Goal: Check status

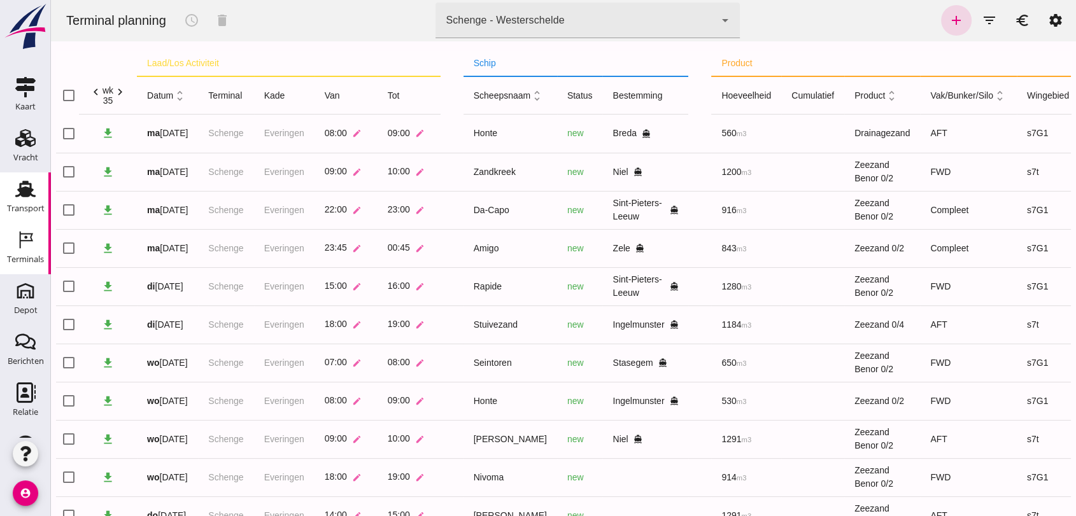
click at [8, 215] on div "Transport" at bounding box center [26, 208] width 38 height 18
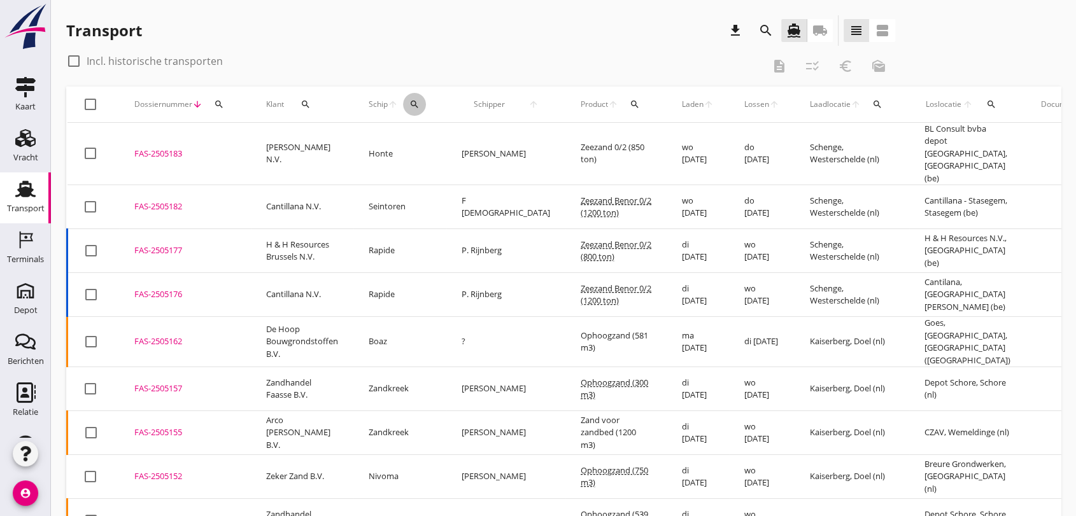
click at [414, 103] on icon "search" at bounding box center [414, 104] width 10 height 10
click at [429, 146] on input "Zoek op (scheeps)naam" at bounding box center [474, 141] width 132 height 20
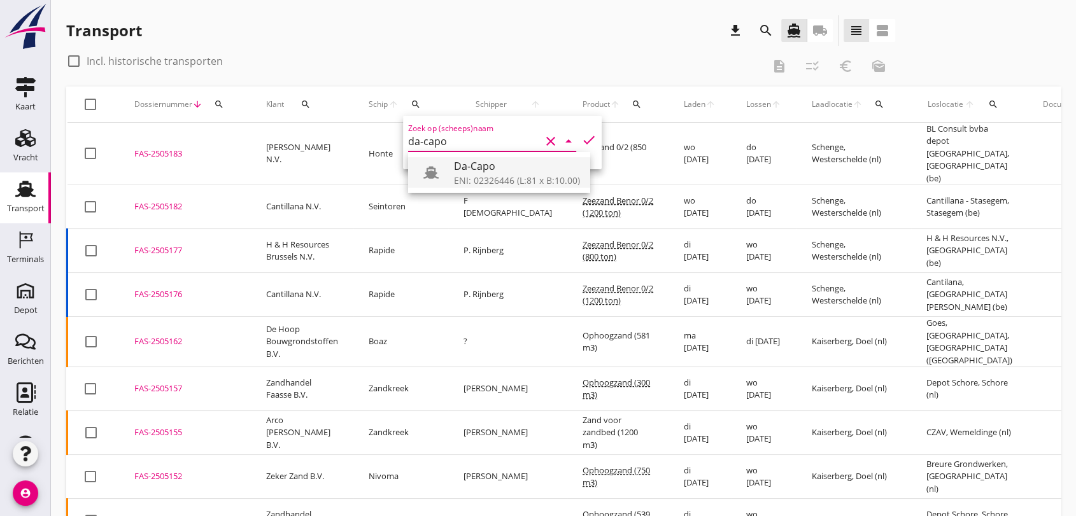
click at [479, 180] on div "ENI: 02326446 (L:81 x B:10.00)" at bounding box center [517, 180] width 126 height 13
click at [581, 139] on icon "check" at bounding box center [588, 139] width 15 height 15
type input "Da-Capo"
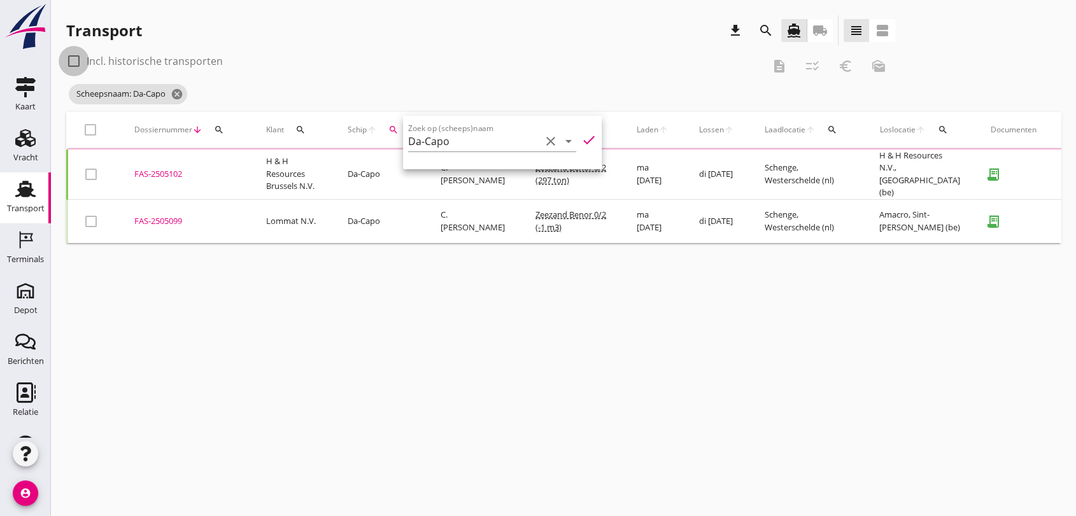
click at [74, 59] on div at bounding box center [74, 61] width 22 height 22
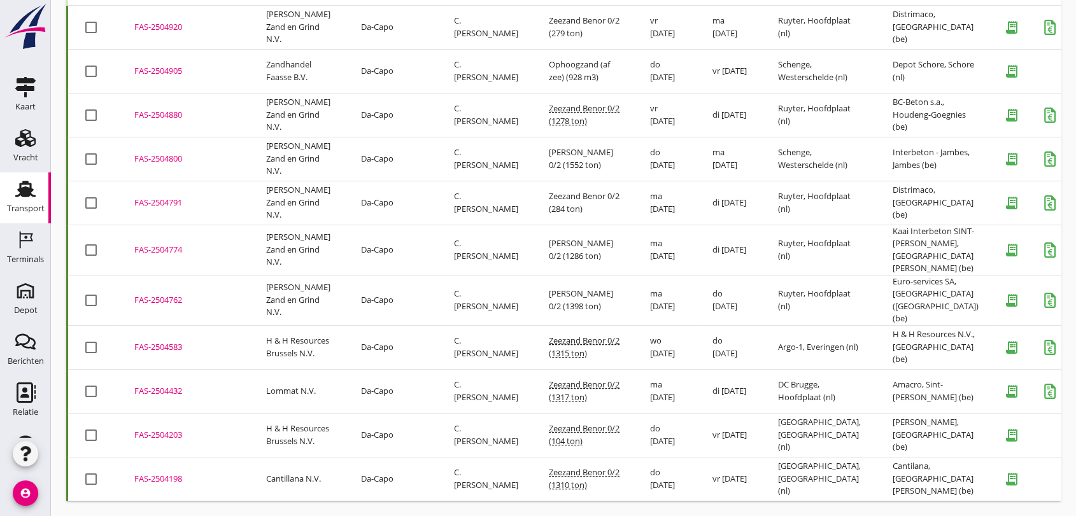
scroll to position [265, 0]
click at [153, 385] on div "FAS-2504432" at bounding box center [184, 391] width 101 height 13
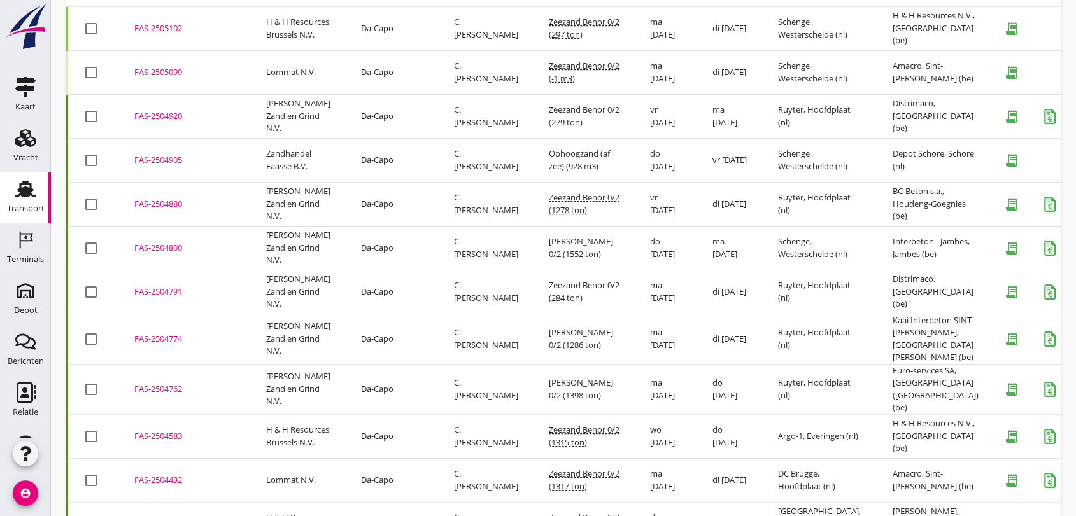
scroll to position [0, 0]
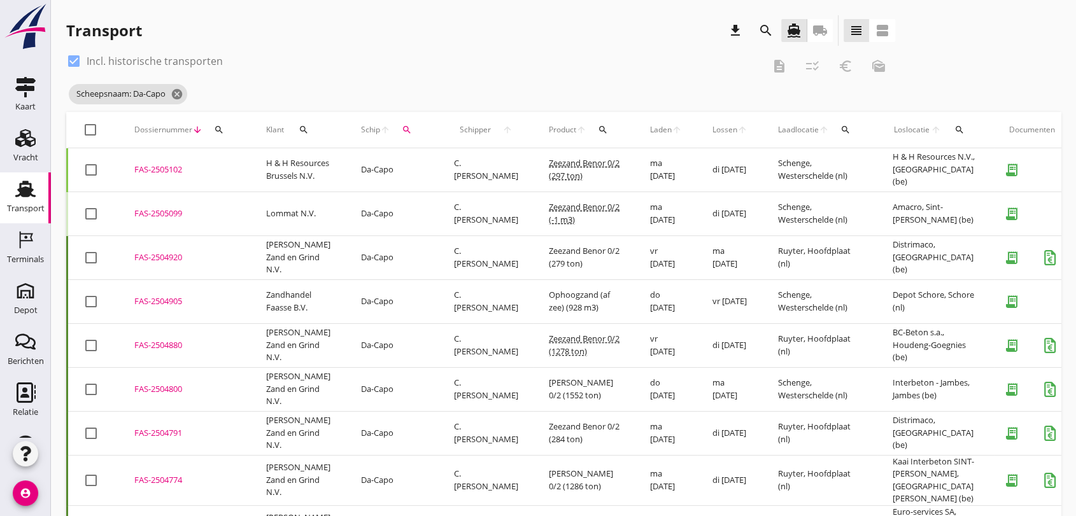
click at [0, 201] on link "Transport Transport" at bounding box center [25, 198] width 51 height 51
click at [178, 90] on icon "cancel" at bounding box center [177, 94] width 13 height 13
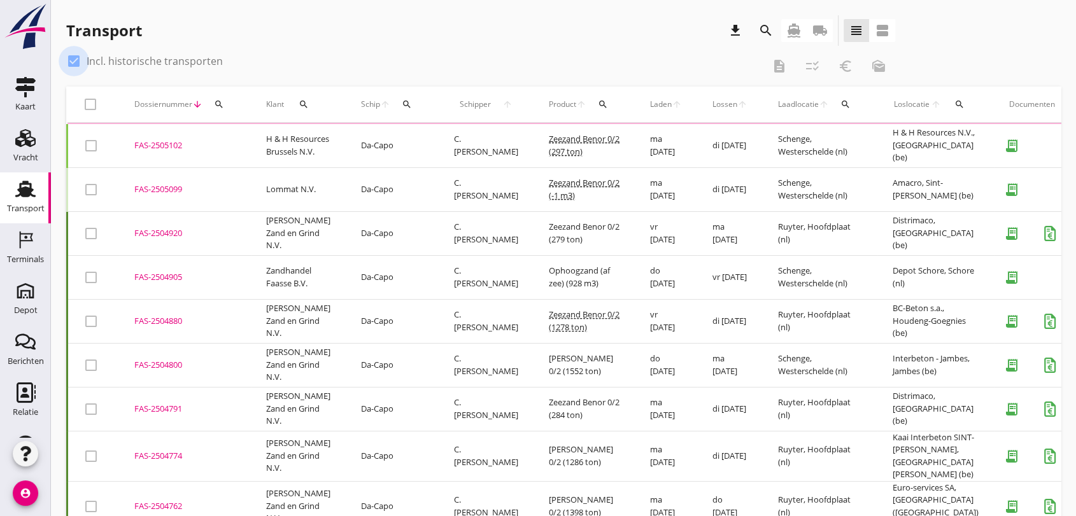
click at [73, 57] on div at bounding box center [74, 61] width 22 height 22
checkbox input "false"
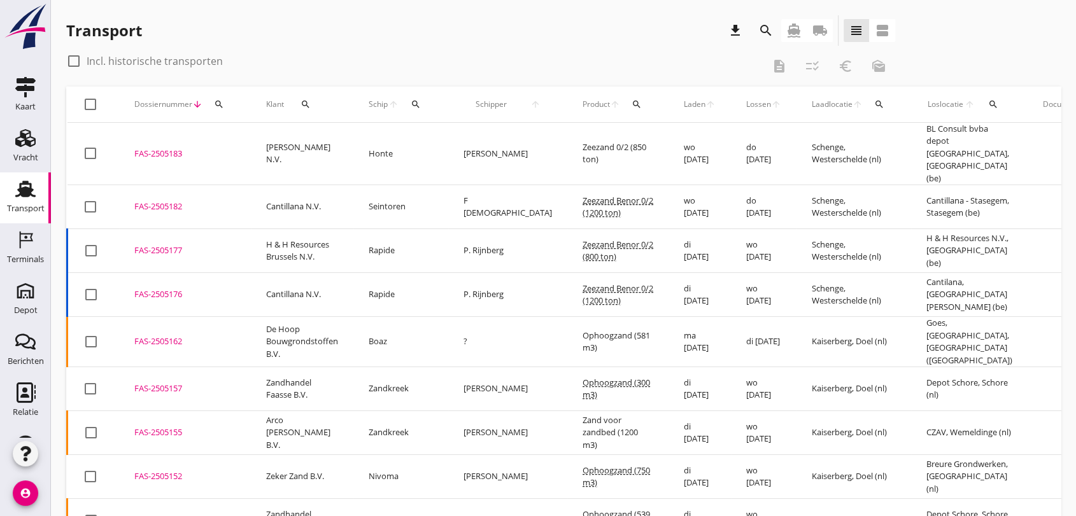
click at [401, 98] on div "Schip arrow_upward search" at bounding box center [401, 104] width 64 height 31
click at [407, 102] on div "search" at bounding box center [416, 104] width 24 height 10
click at [434, 150] on input "Zoek op (scheeps)naam" at bounding box center [474, 141] width 132 height 20
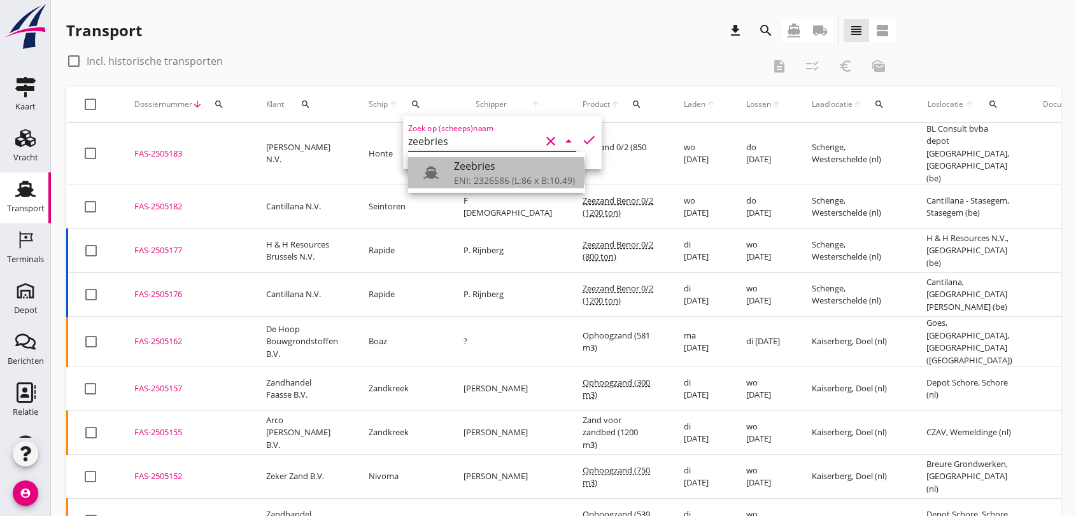
click at [535, 173] on div "Zeebries" at bounding box center [514, 166] width 121 height 15
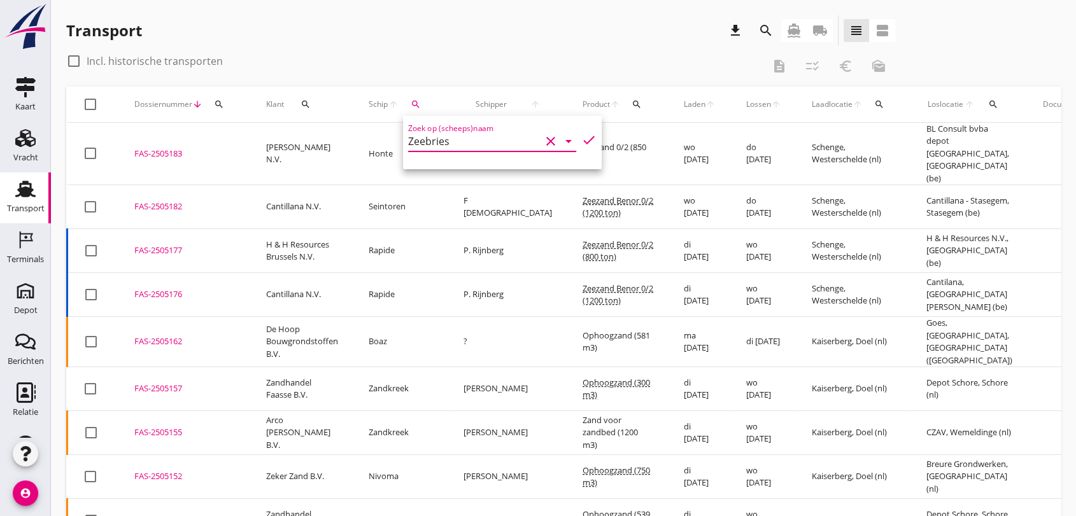
click at [581, 144] on icon "check" at bounding box center [588, 139] width 15 height 15
type input "Zeebries"
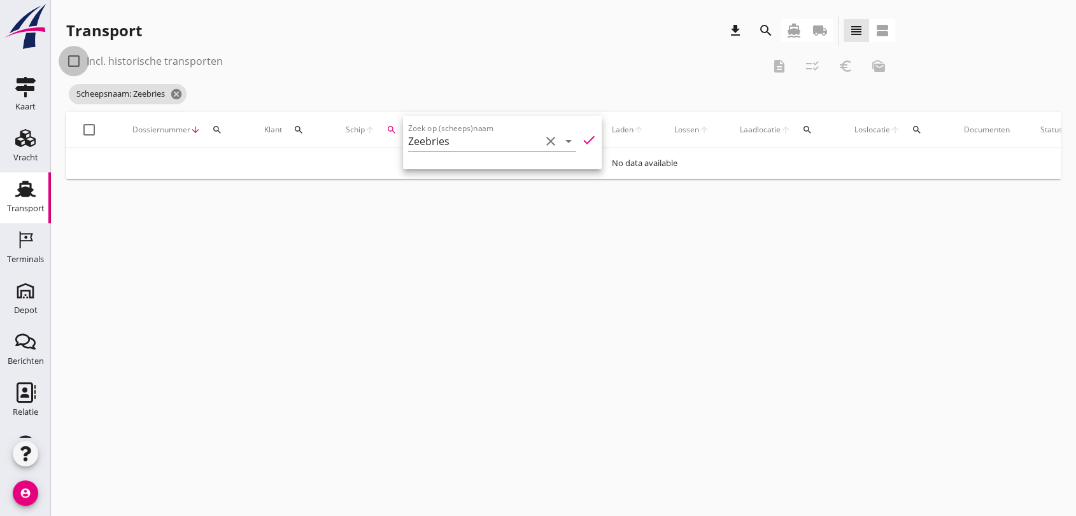
click at [74, 52] on div at bounding box center [74, 61] width 22 height 22
checkbox input "true"
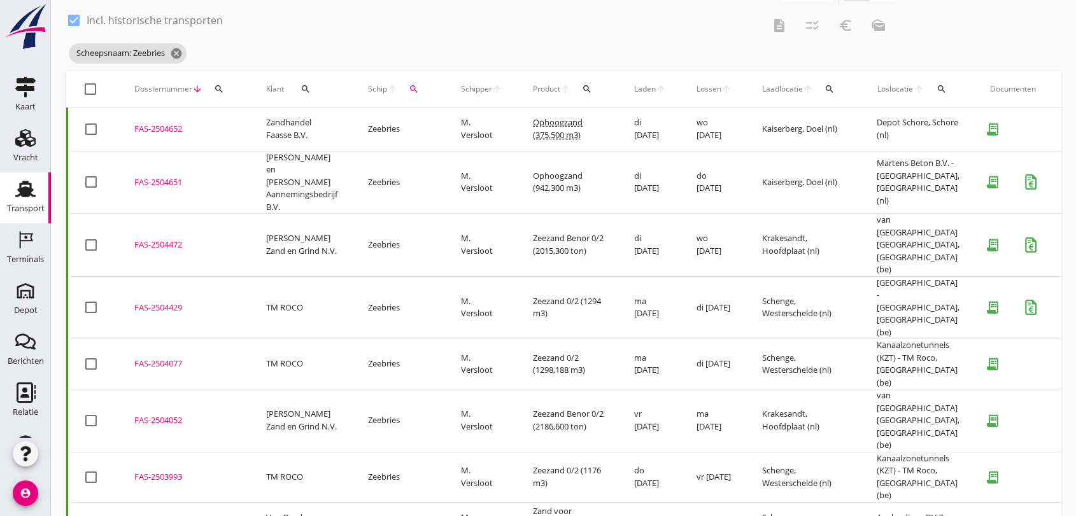
scroll to position [58, 0]
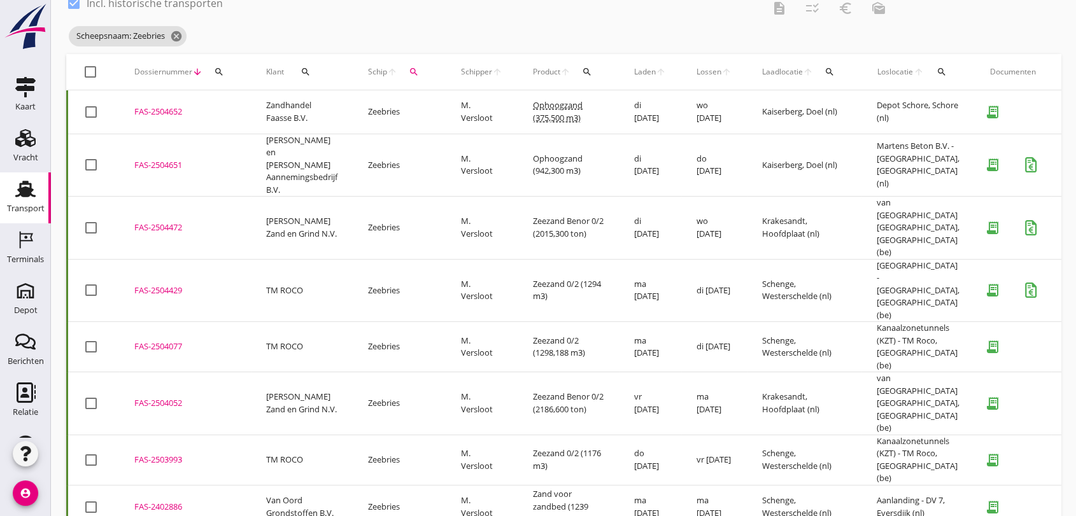
click at [172, 159] on div "FAS-2504651" at bounding box center [184, 165] width 101 height 13
click at [170, 111] on div "FAS-2504652" at bounding box center [184, 112] width 101 height 13
